Goal: Answer question/provide support: Share knowledge or assist other users

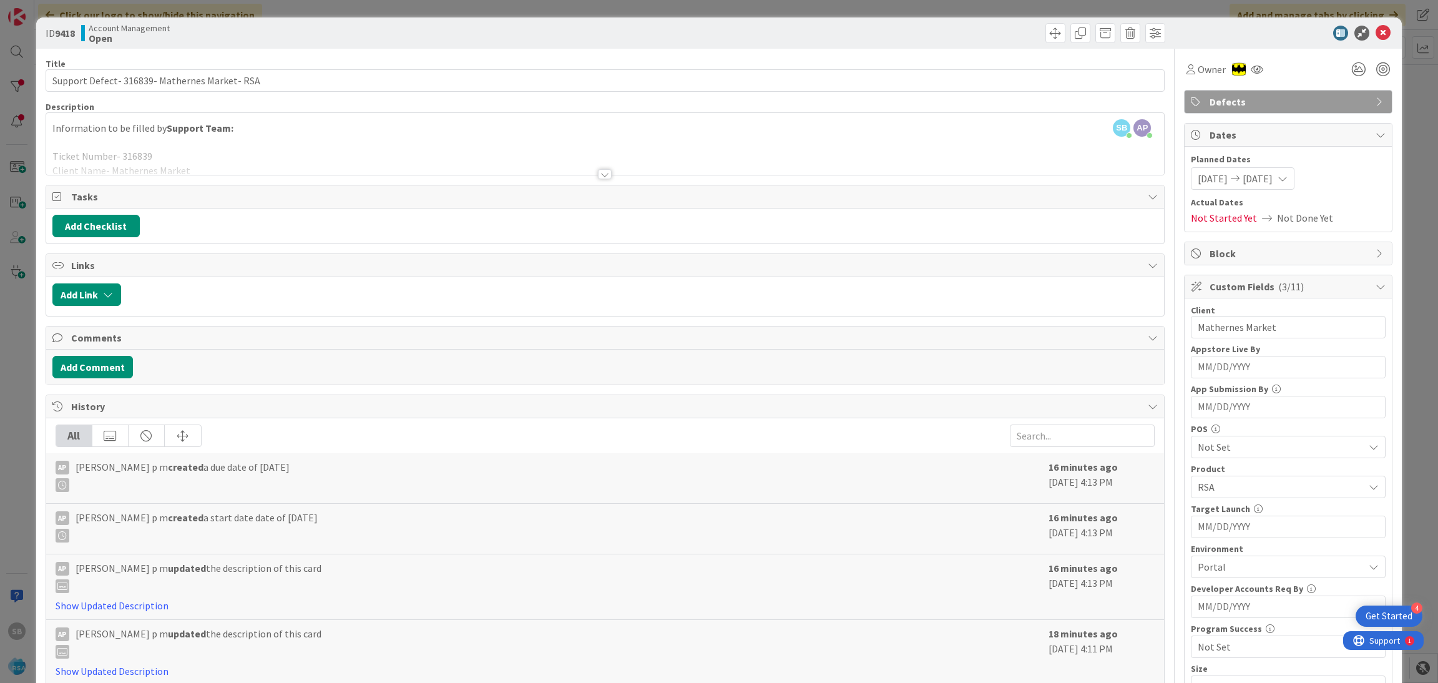
click at [1375, 36] on icon at bounding box center [1382, 33] width 15 height 15
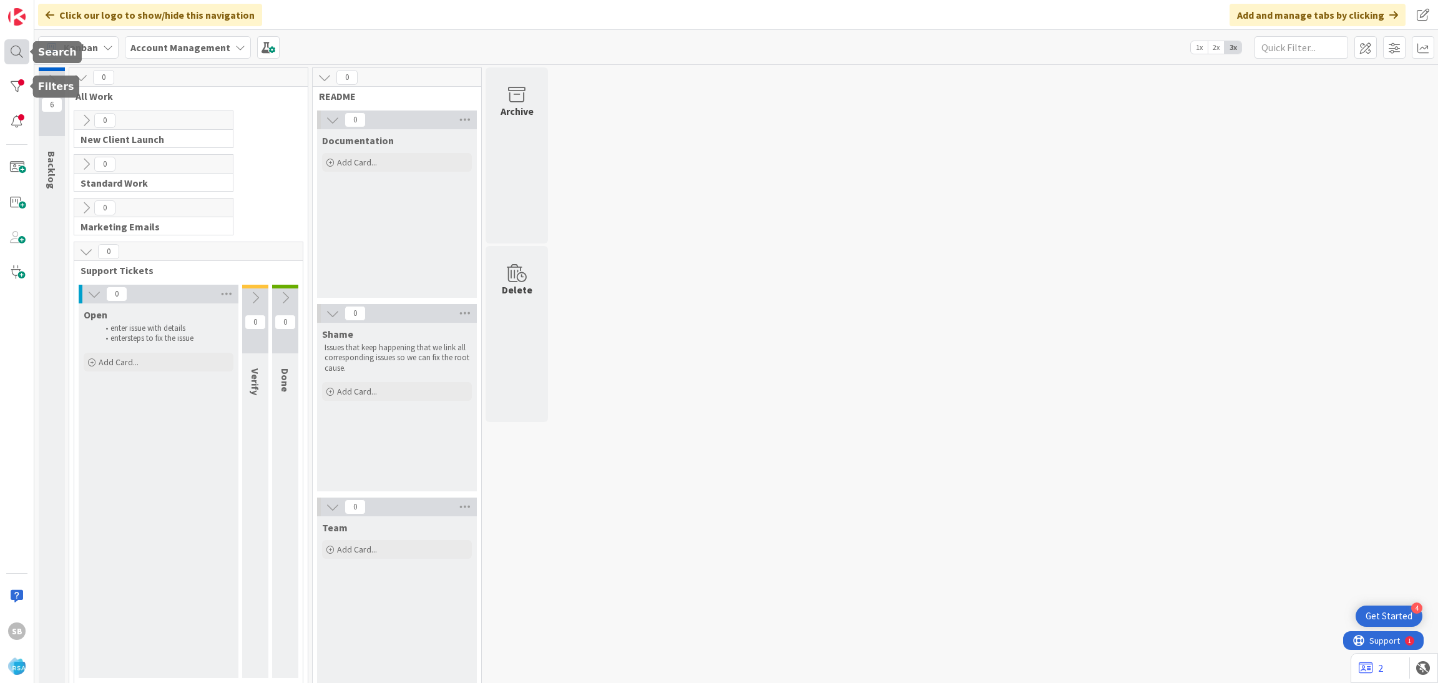
click at [12, 49] on div at bounding box center [16, 51] width 25 height 25
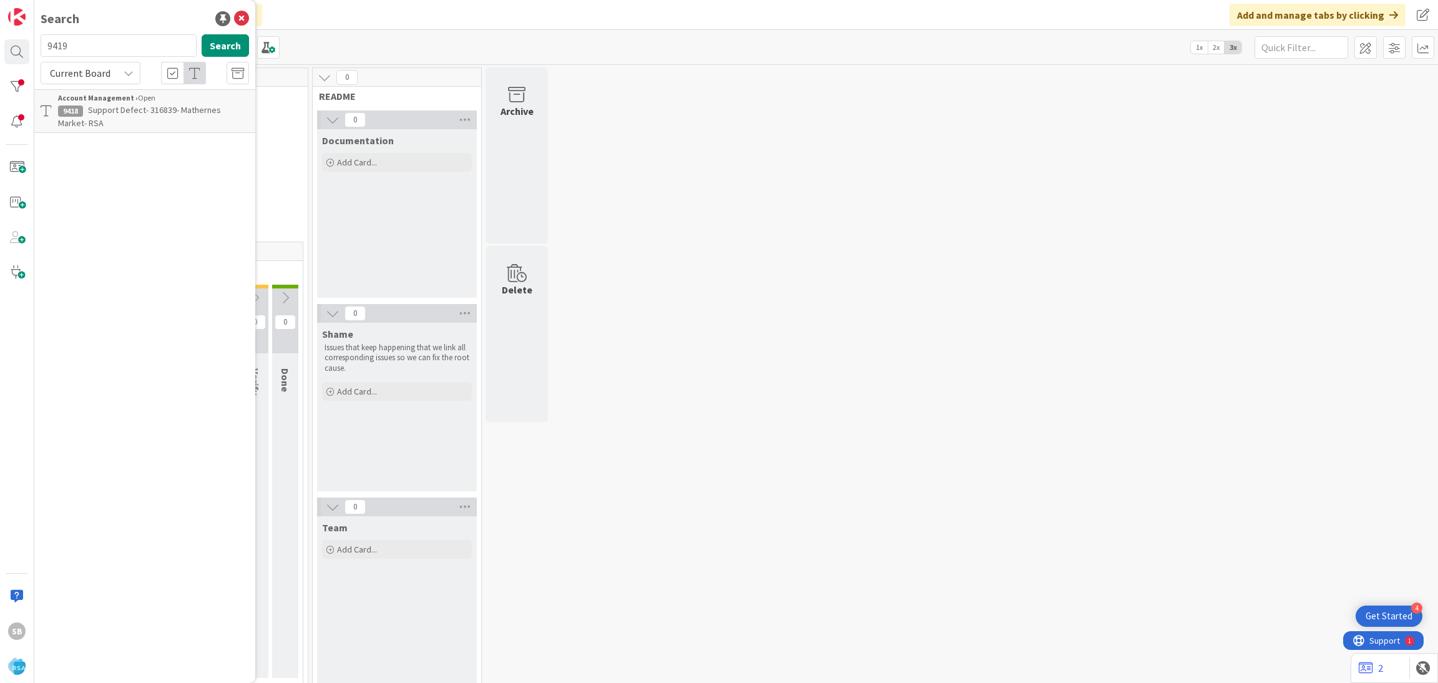
type input "9419"
click at [143, 102] on div "Account Management › Open" at bounding box center [153, 97] width 191 height 11
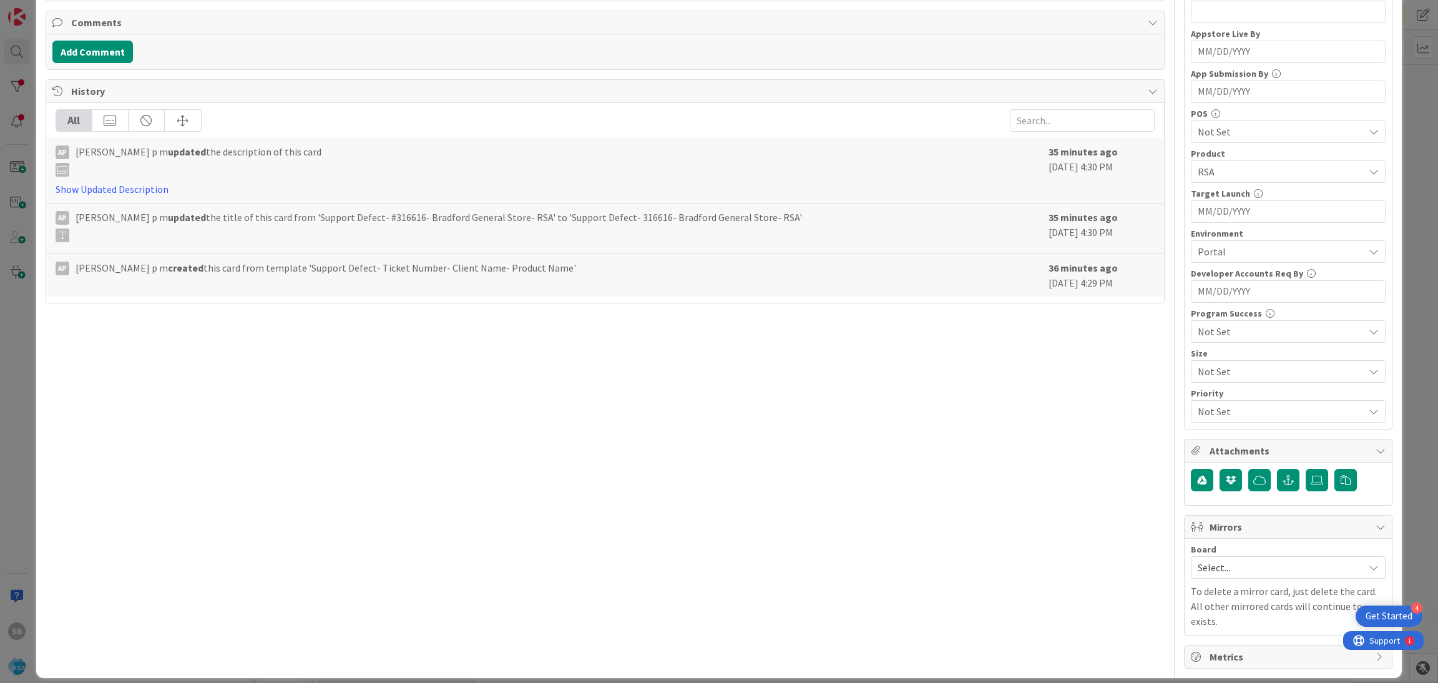
click at [1197, 575] on span "Select..." at bounding box center [1277, 566] width 160 height 17
click at [1214, 646] on span "Software Development" at bounding box center [1296, 648] width 165 height 19
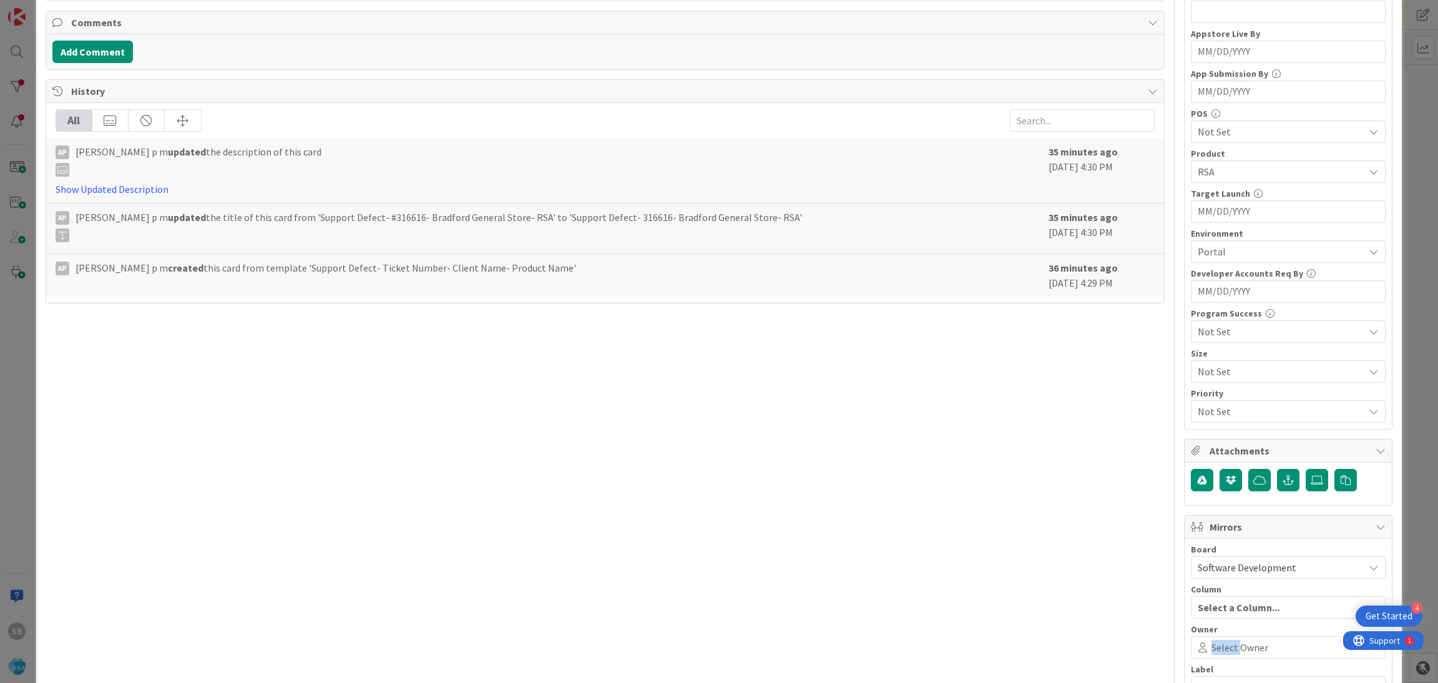
click at [1211, 646] on span "Select Owner" at bounding box center [1239, 647] width 57 height 15
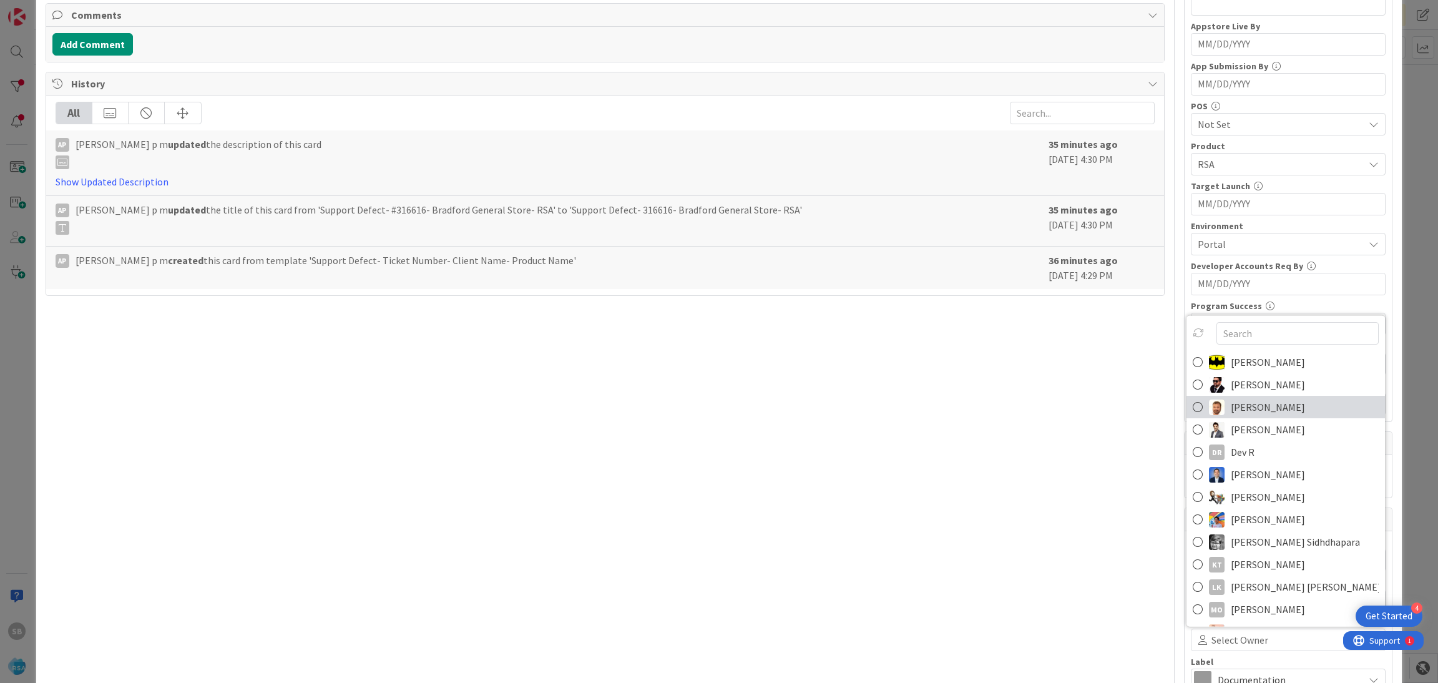
click at [1231, 412] on span "[PERSON_NAME]" at bounding box center [1268, 406] width 74 height 19
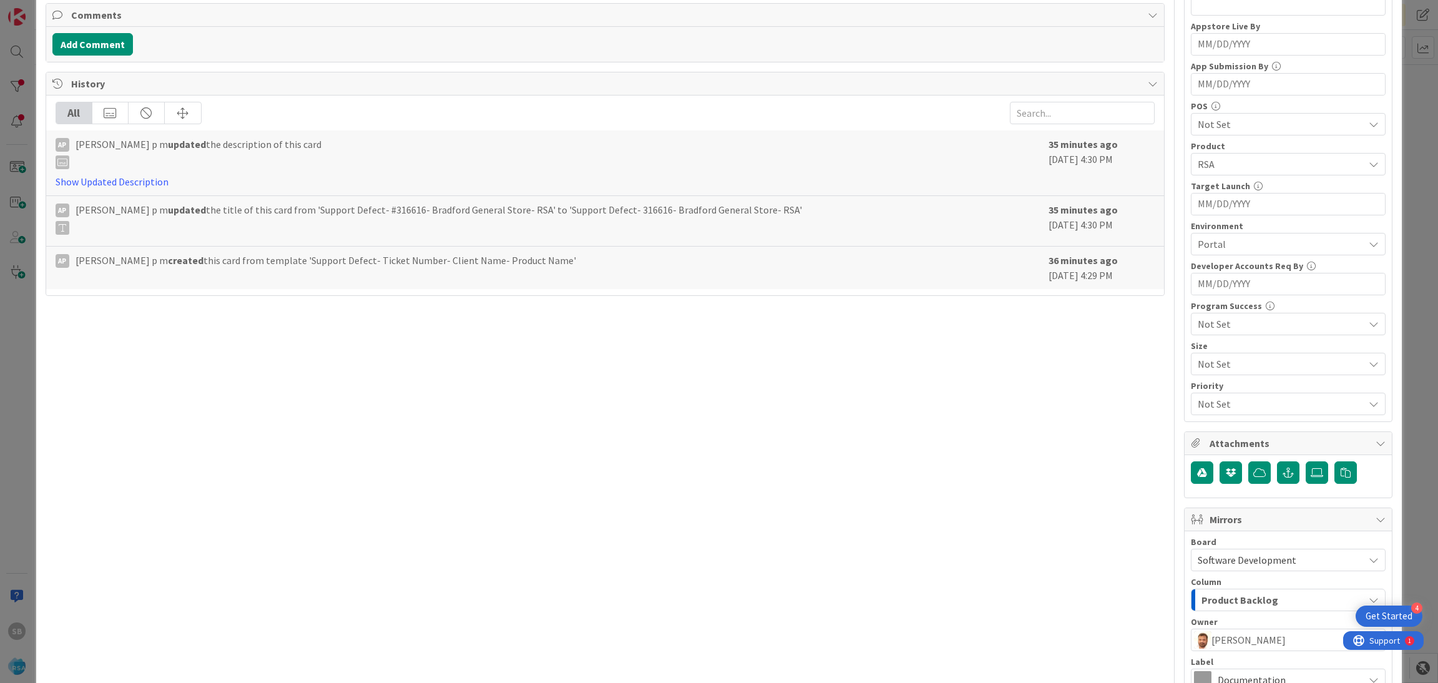
scroll to position [464, 0]
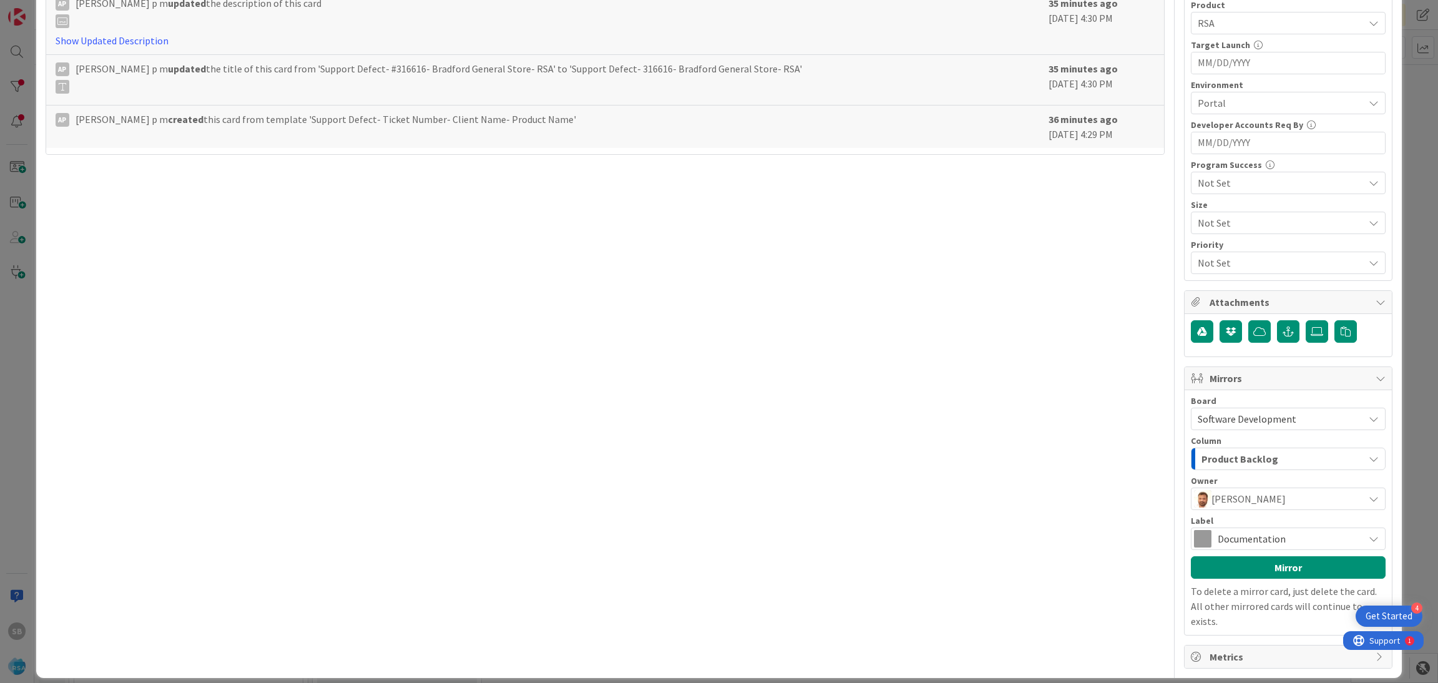
click at [1312, 543] on span "Documentation" at bounding box center [1287, 538] width 140 height 17
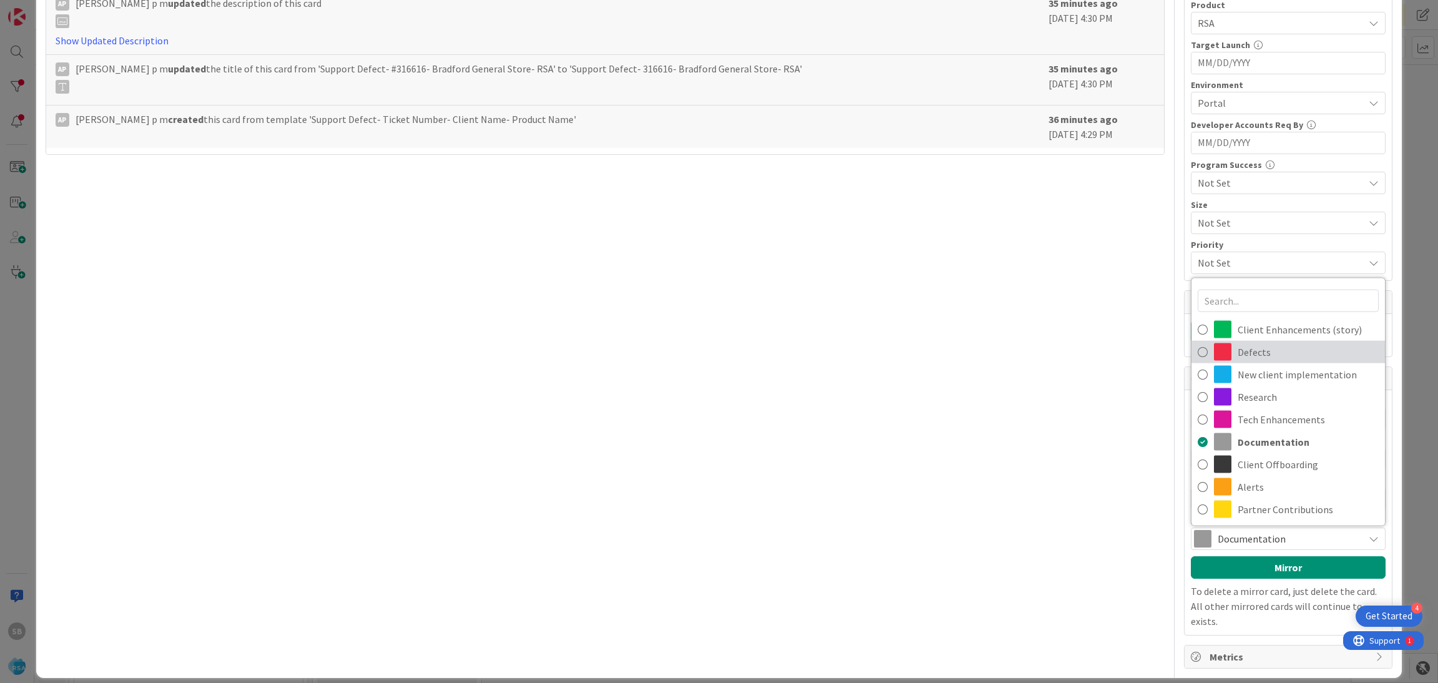
click at [1241, 353] on span "Defects" at bounding box center [1307, 352] width 141 height 19
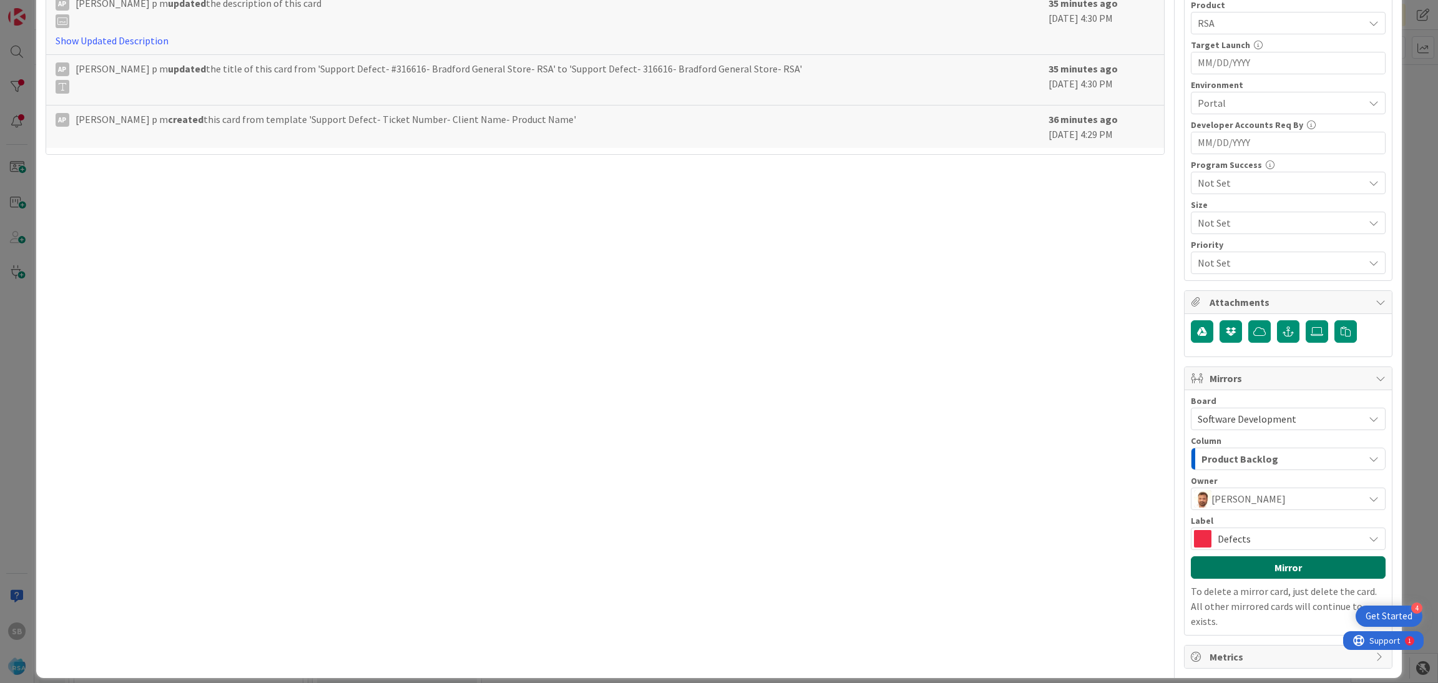
click at [1270, 570] on button "Mirror" at bounding box center [1288, 567] width 195 height 22
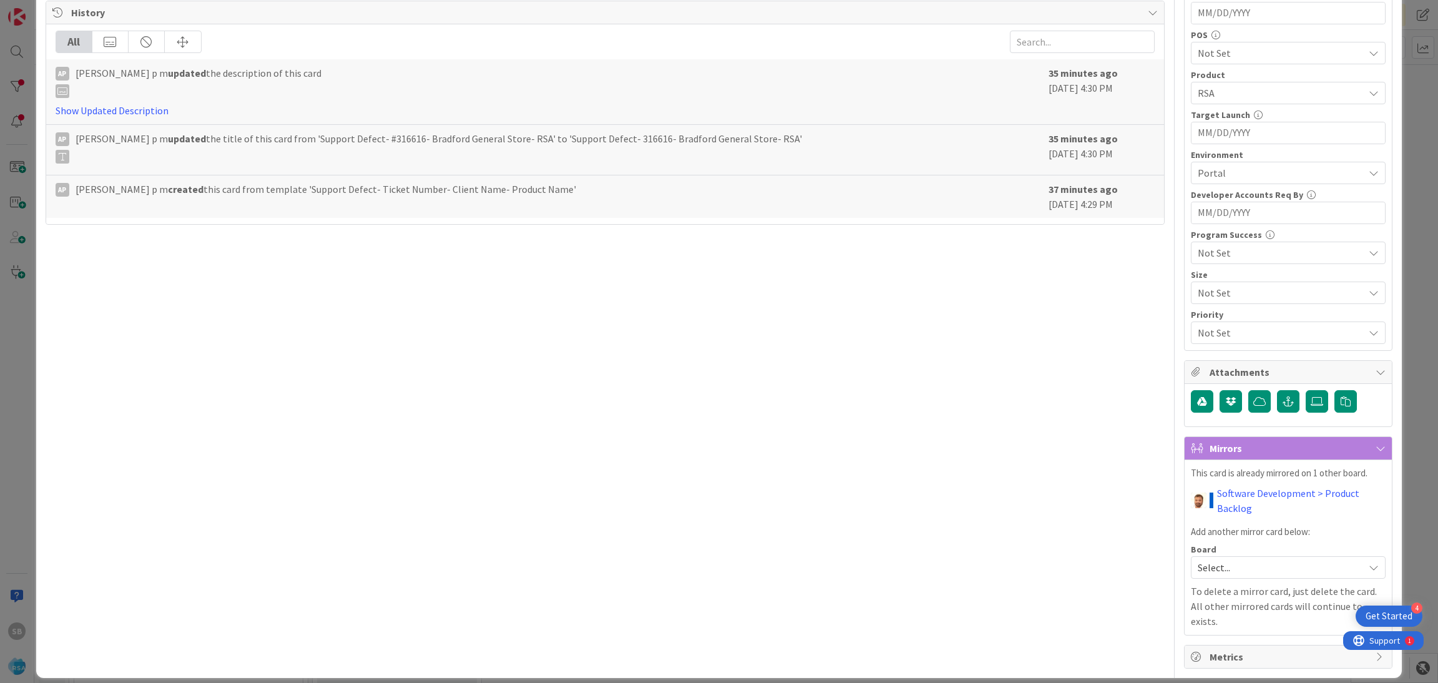
scroll to position [0, 0]
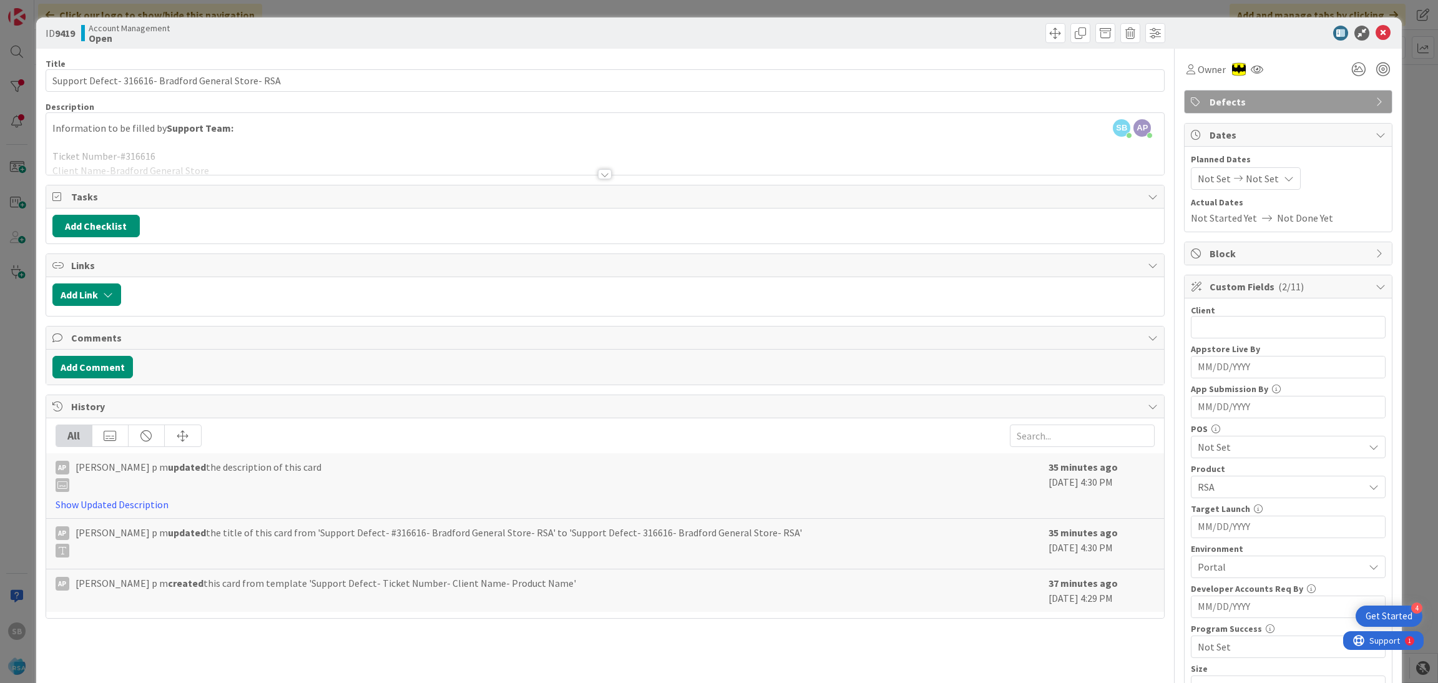
click at [1368, 42] on div "ID 9419 Account Management Open" at bounding box center [719, 32] width 1366 height 31
click at [1375, 34] on icon at bounding box center [1382, 33] width 15 height 15
